Goal: Transaction & Acquisition: Purchase product/service

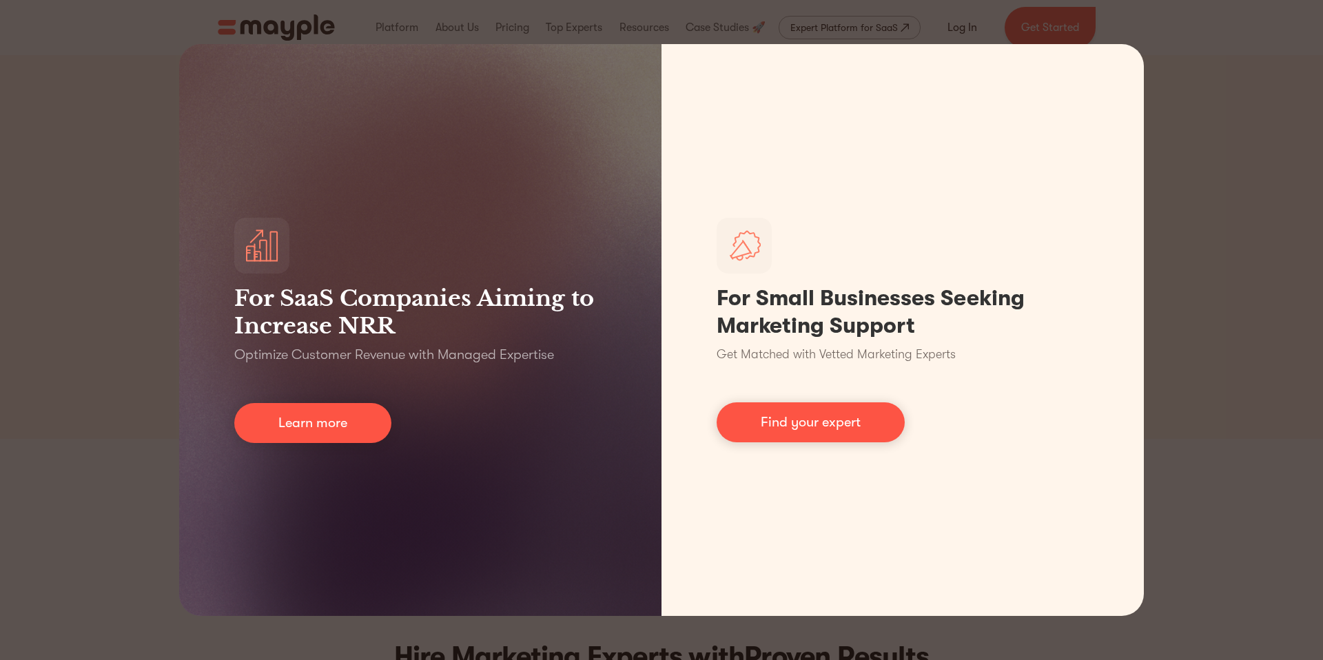
click at [967, 25] on div "For SaaS Companies Aiming to Increase NRR Optimize Customer Revenue with Manage…" at bounding box center [661, 330] width 1323 height 660
click at [1222, 81] on div "For SaaS Companies Aiming to Increase NRR Optimize Customer Revenue with Manage…" at bounding box center [661, 330] width 1323 height 660
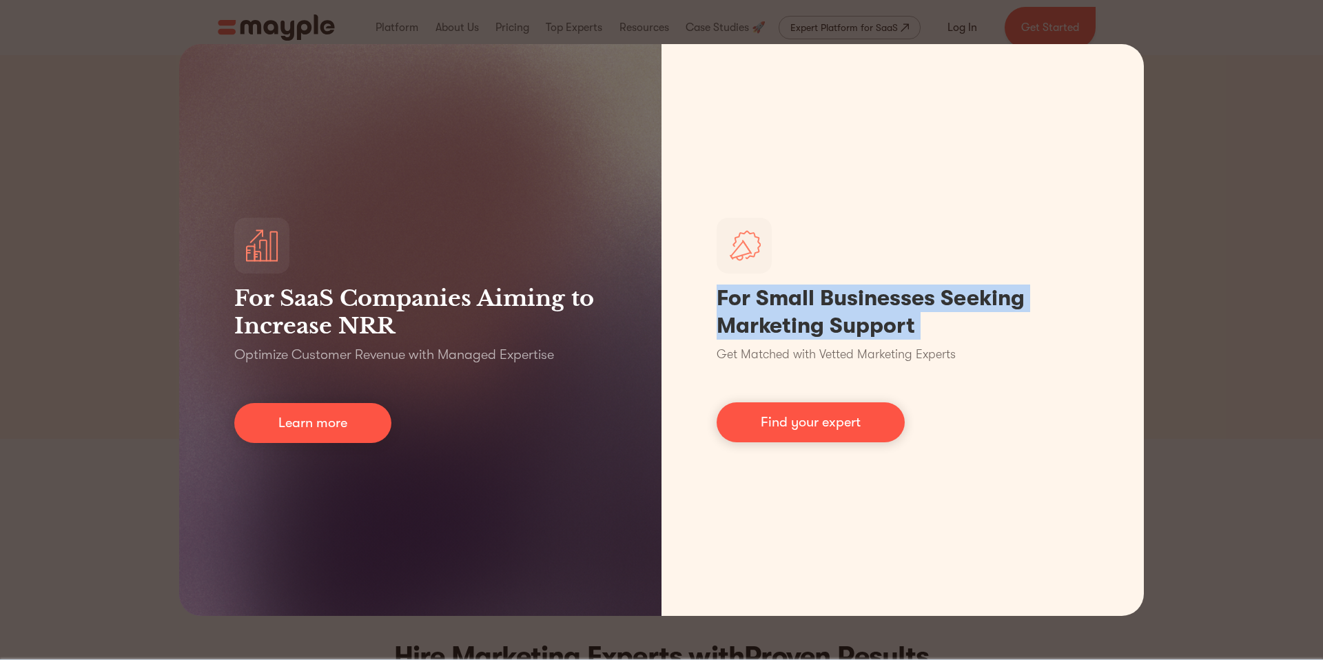
click at [1222, 81] on div "For SaaS Companies Aiming to Increase NRR Optimize Customer Revenue with Manage…" at bounding box center [661, 330] width 1323 height 660
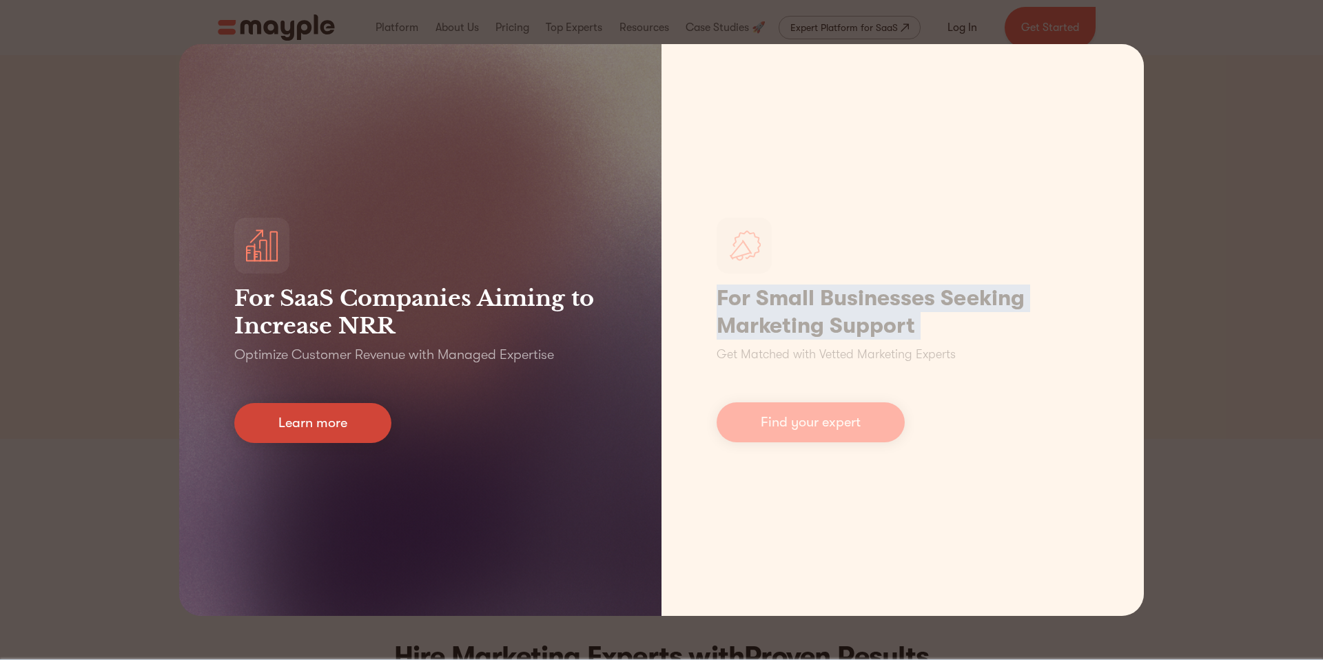
click at [341, 429] on link "Learn more" at bounding box center [312, 423] width 157 height 40
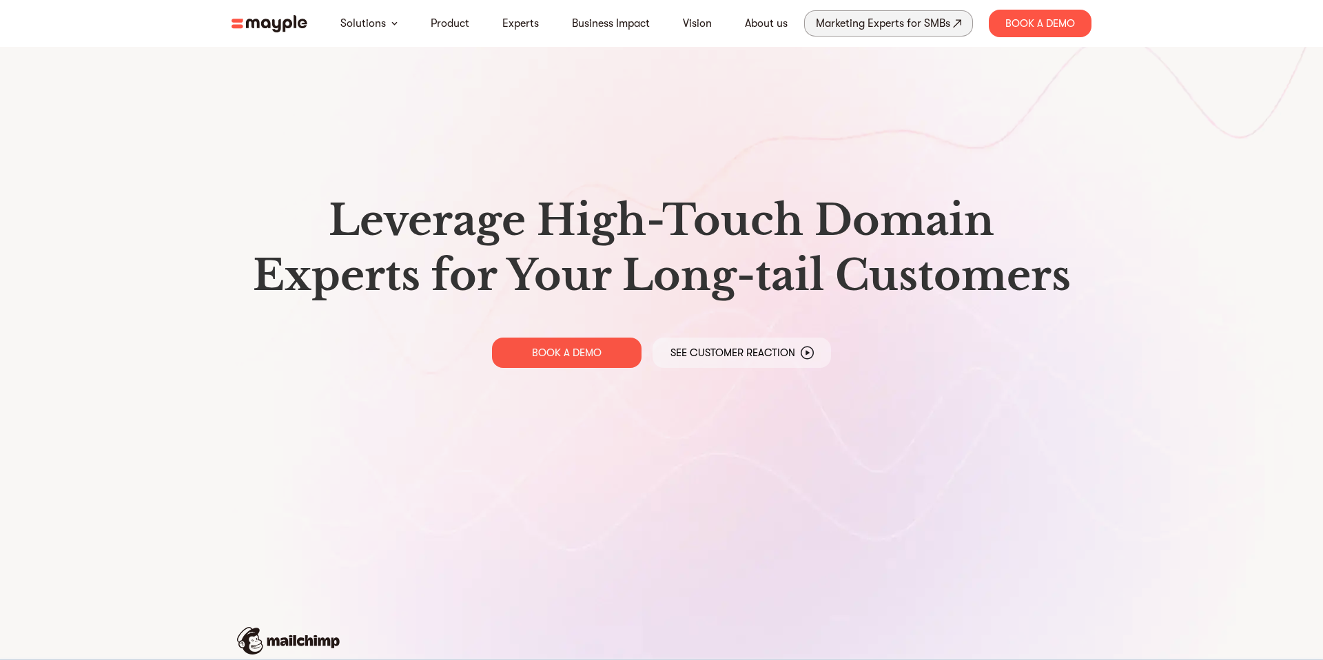
click at [897, 23] on div "Marketing Experts for SMBs" at bounding box center [883, 23] width 134 height 19
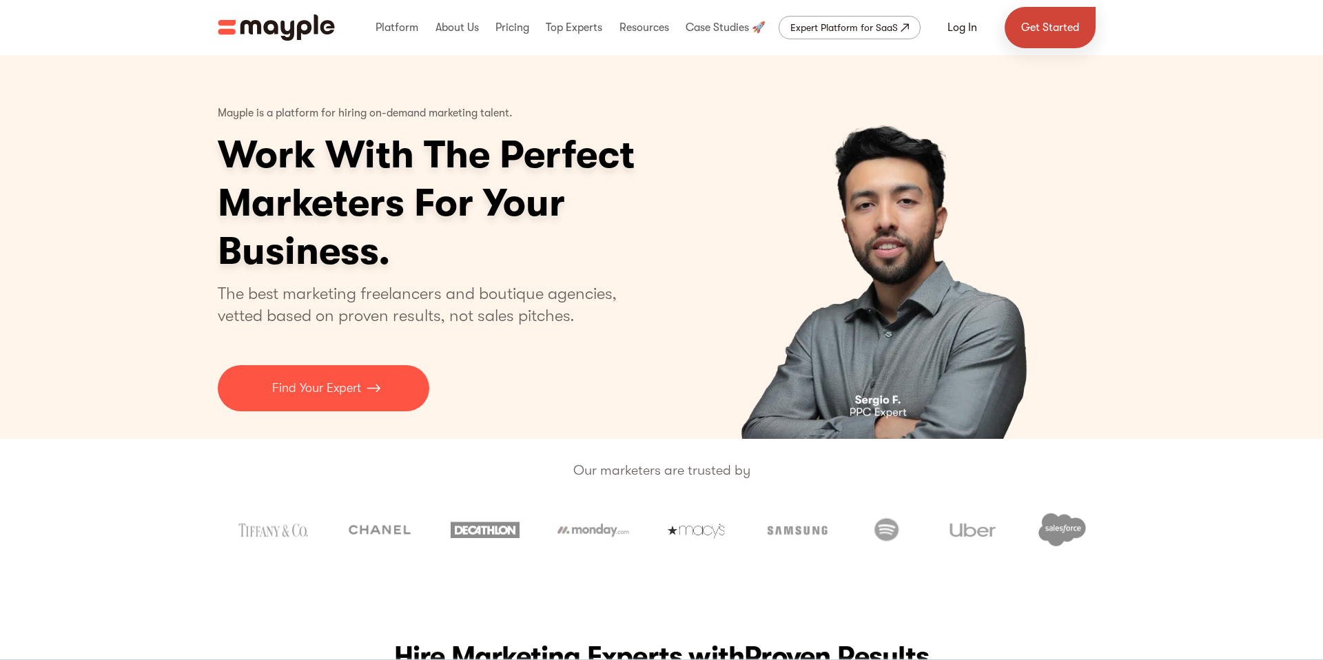
click at [1036, 31] on link "Get Started" at bounding box center [1050, 27] width 91 height 41
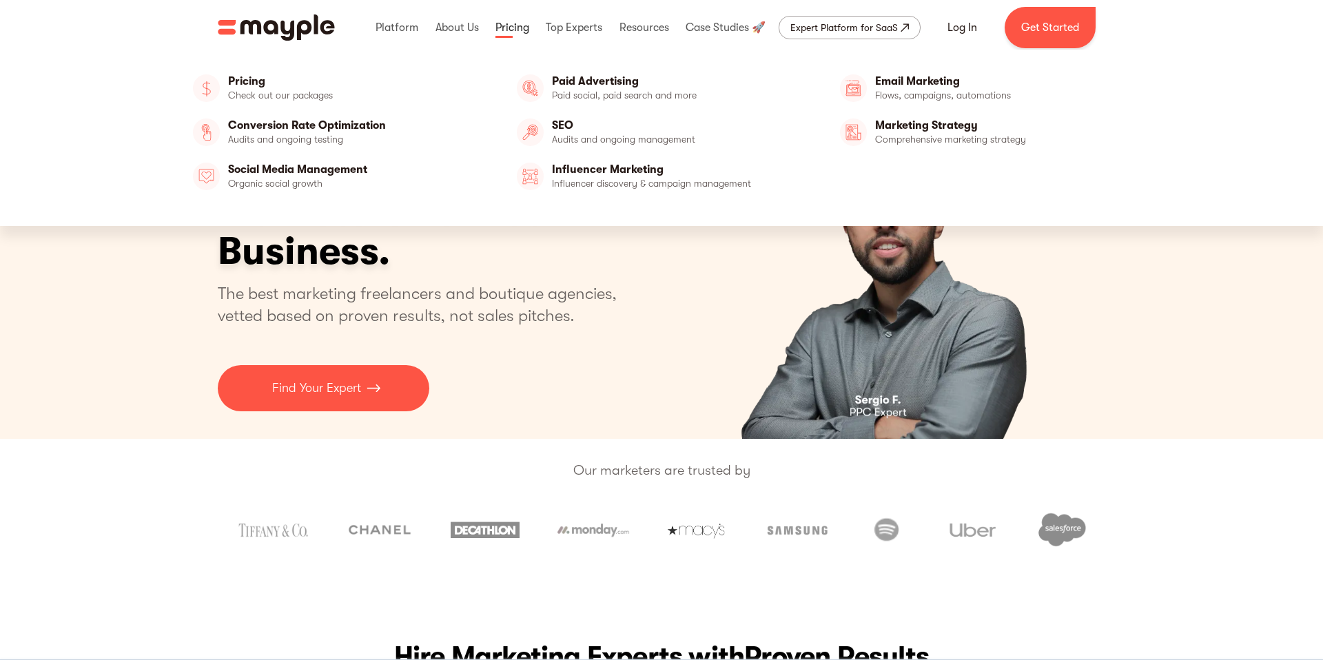
click at [522, 26] on link at bounding box center [512, 28] width 41 height 44
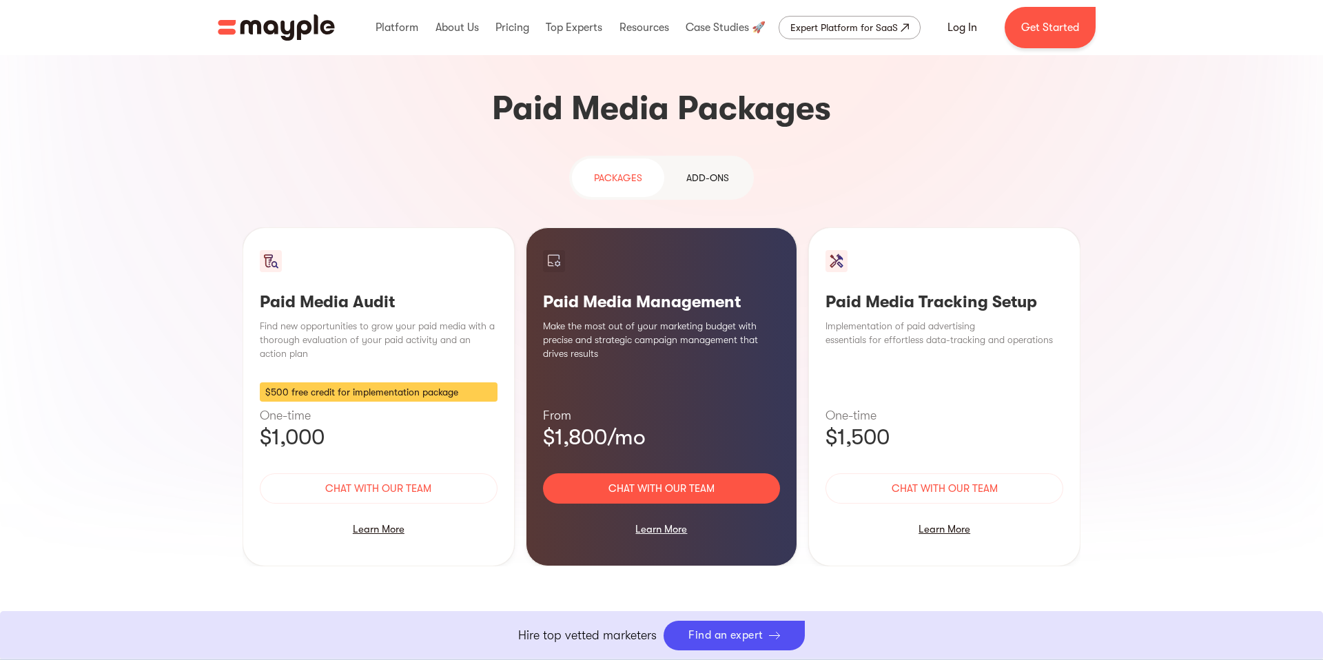
scroll to position [1161, 0]
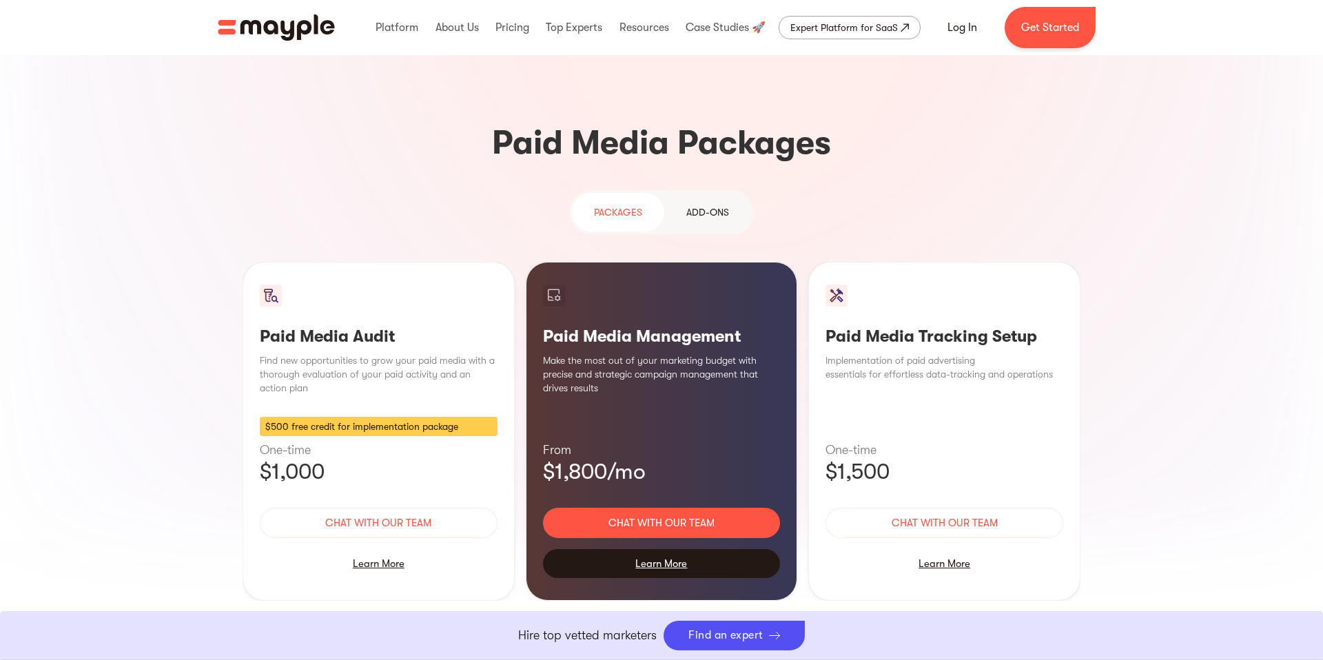
click at [659, 549] on div "Learn More" at bounding box center [662, 563] width 238 height 29
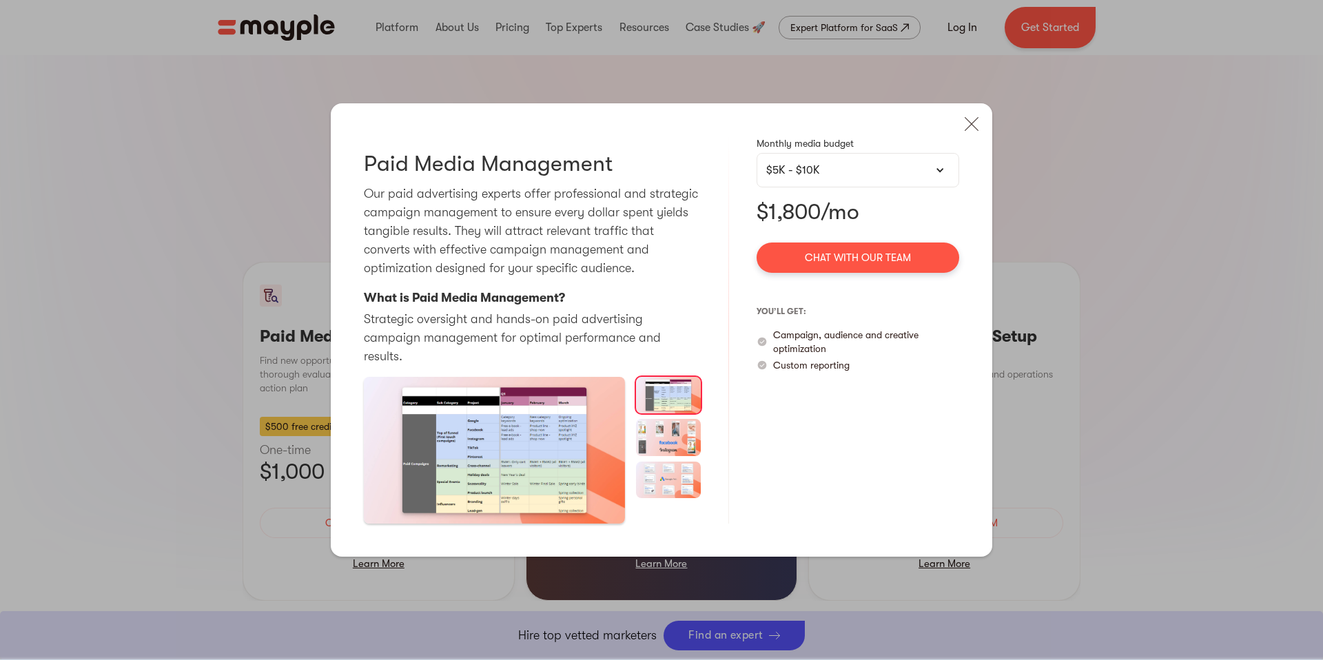
click at [914, 174] on div "$5K - $10K" at bounding box center [857, 170] width 183 height 17
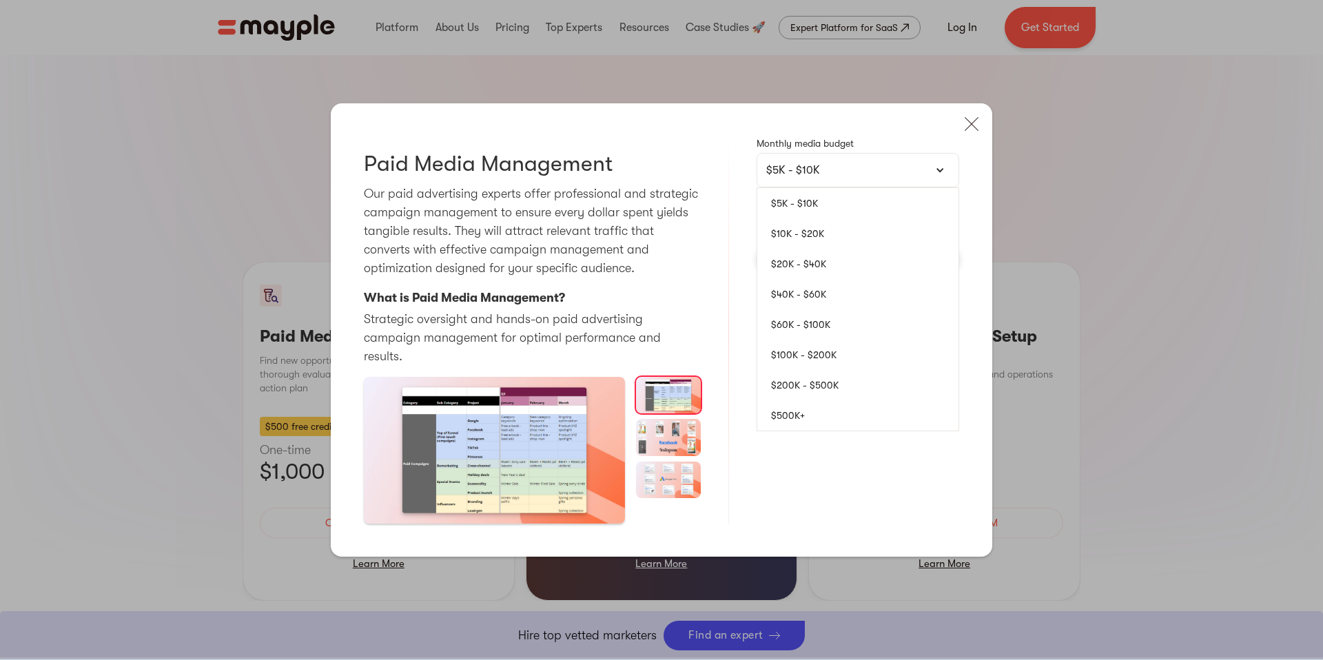
click at [891, 212] on link "$5K - $10K" at bounding box center [857, 203] width 201 height 30
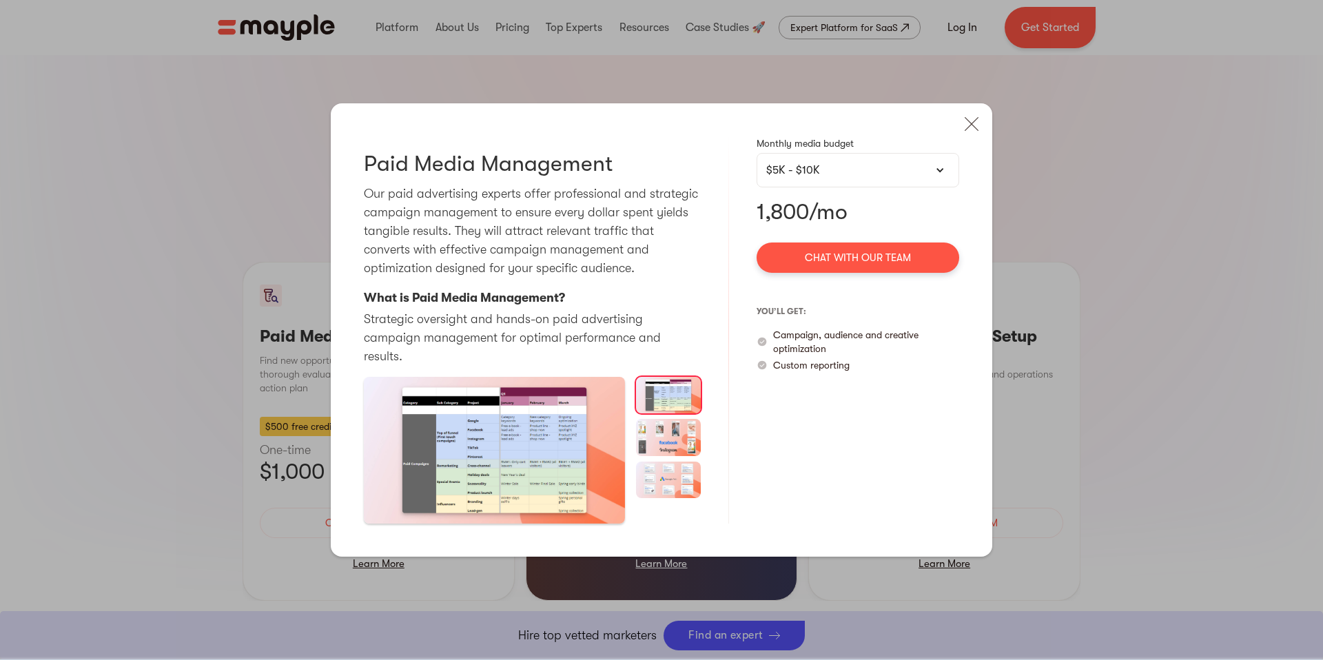
click at [903, 177] on div "$5K - $10K" at bounding box center [857, 170] width 183 height 17
click at [881, 187] on div "$5K - $10K" at bounding box center [858, 170] width 203 height 34
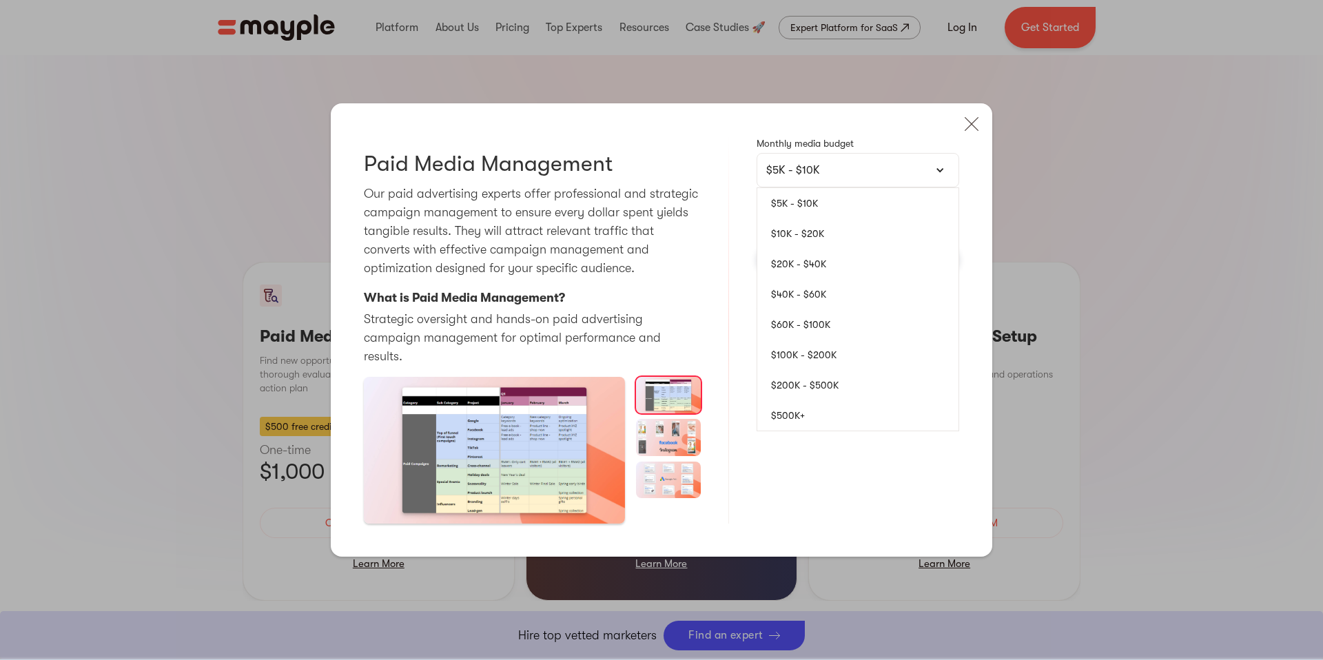
click at [880, 214] on link "$5K - $10K" at bounding box center [857, 203] width 201 height 30
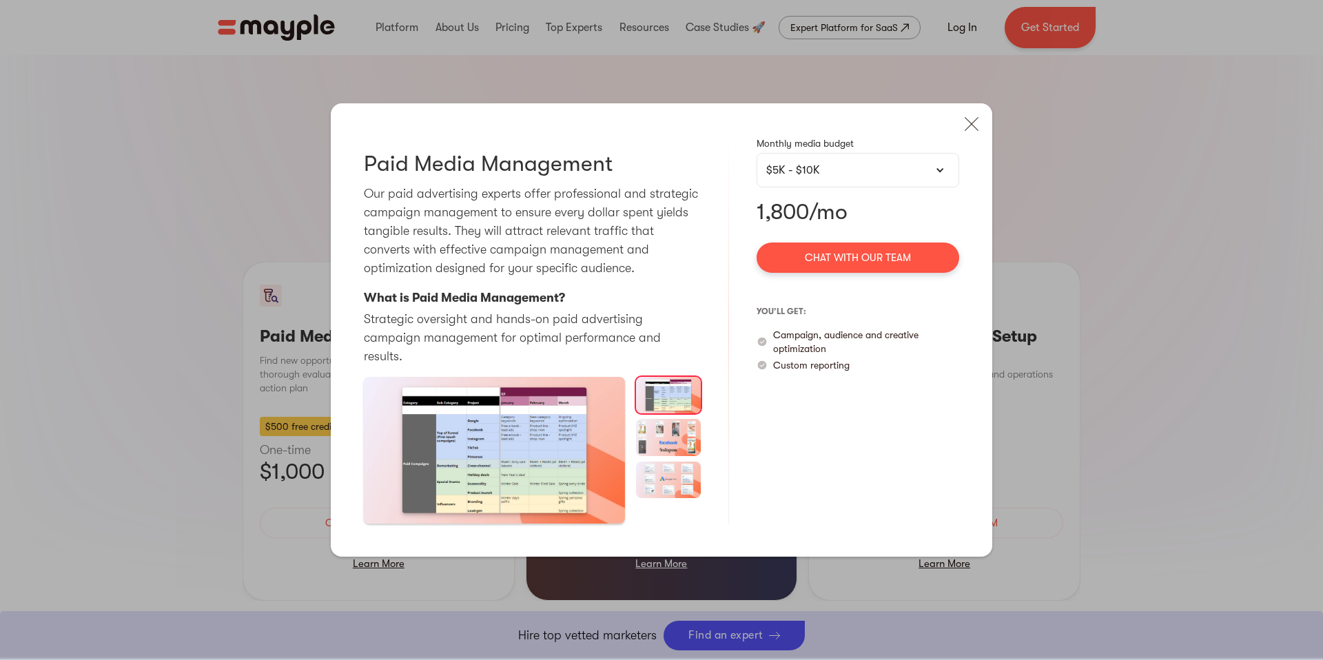
click at [887, 187] on div "$5K - $10K" at bounding box center [858, 170] width 203 height 34
click at [887, 178] on div "$5K - $10K" at bounding box center [857, 170] width 183 height 17
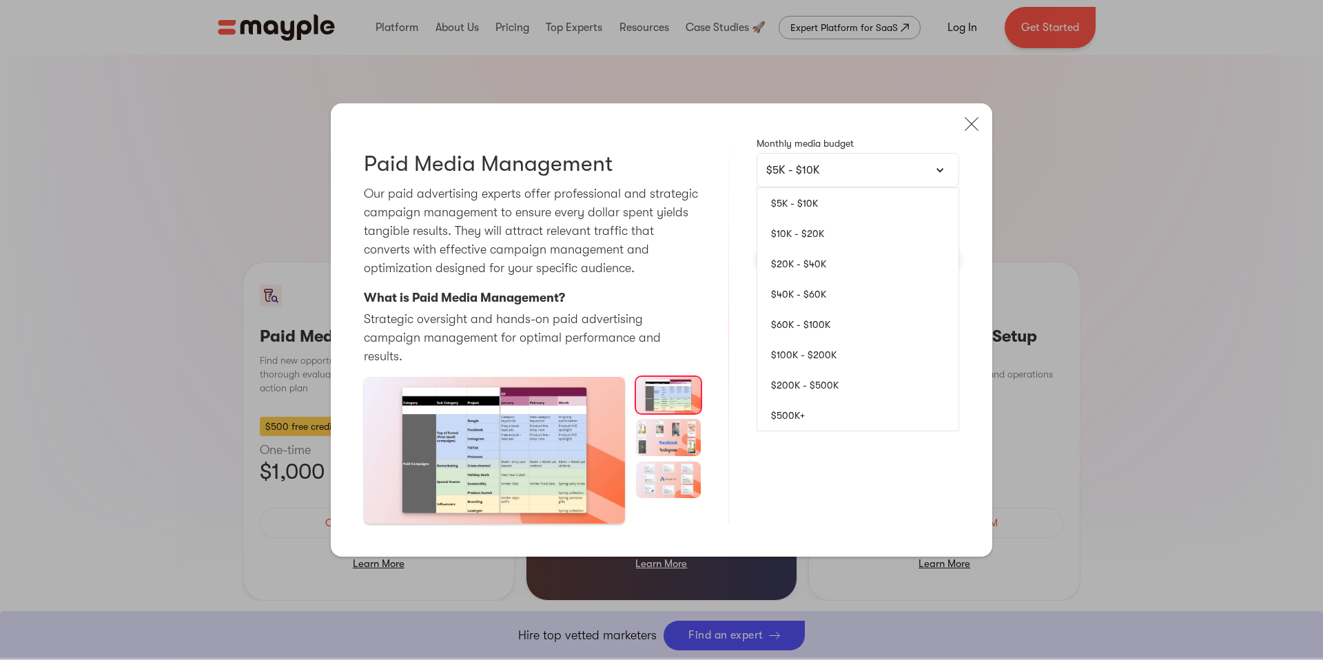
click at [814, 216] on link "$5K - $10K" at bounding box center [857, 203] width 201 height 30
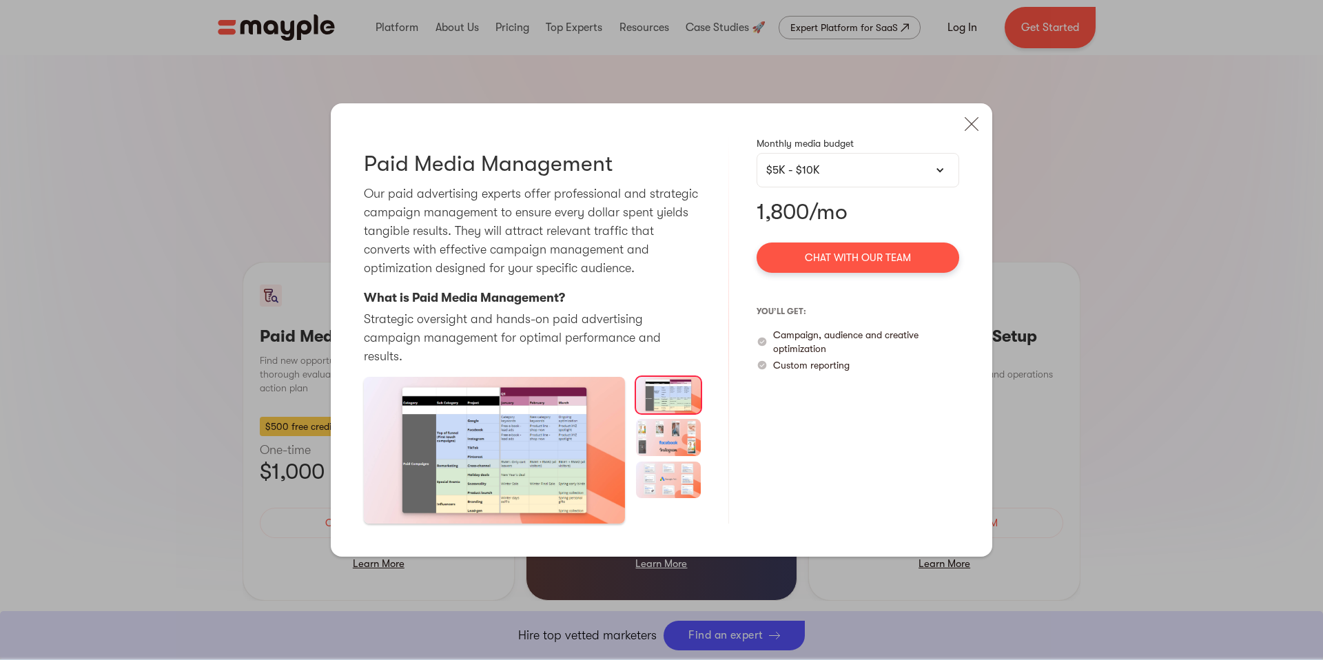
click at [830, 220] on p "1,800/mo" at bounding box center [858, 212] width 203 height 28
copy p "1,800/mo"
